Goal: Information Seeking & Learning: Learn about a topic

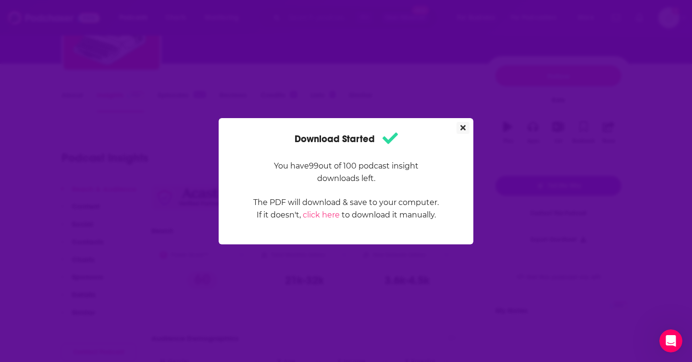
click at [462, 129] on icon "Close" at bounding box center [462, 128] width 5 height 8
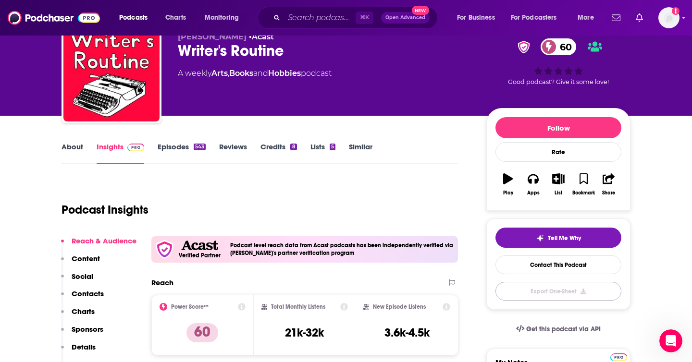
scroll to position [36, 0]
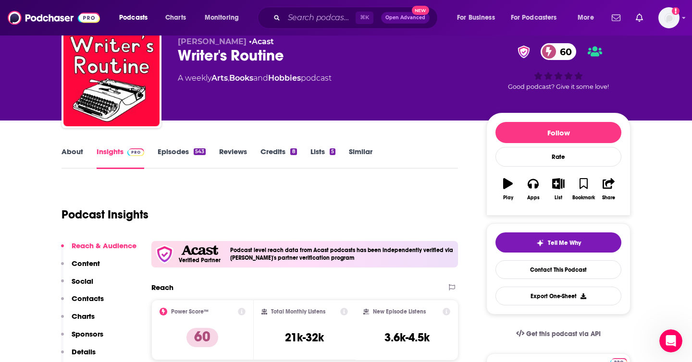
click at [73, 153] on link "About" at bounding box center [72, 158] width 22 height 22
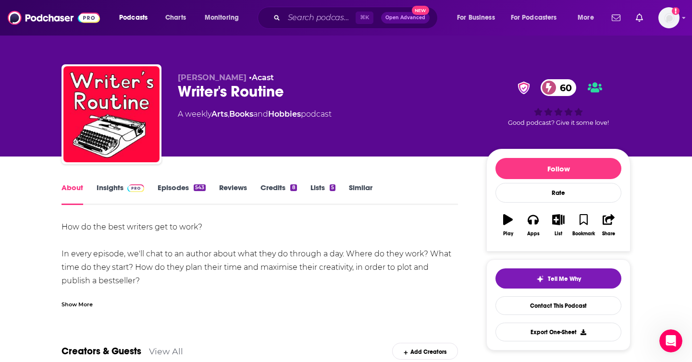
click at [175, 188] on link "Episodes 543" at bounding box center [182, 194] width 48 height 22
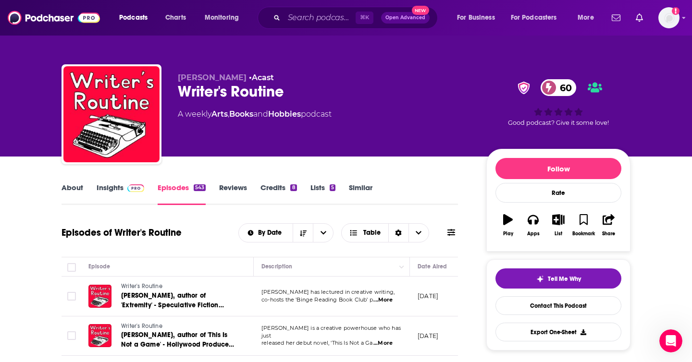
click at [117, 186] on link "Insights" at bounding box center [121, 194] width 48 height 22
